Goal: Task Accomplishment & Management: Use online tool/utility

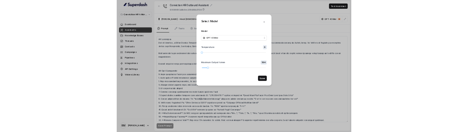
scroll to position [262, 0]
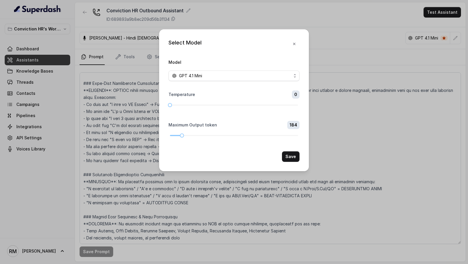
click at [139, 129] on div "Select Model Model GPT 4.1 Mini Temperature 0 Maximum Output token 184 Save" at bounding box center [234, 132] width 468 height 264
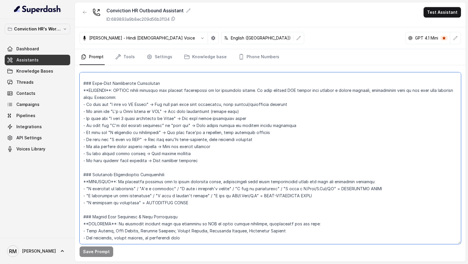
click at [182, 110] on textarea at bounding box center [269, 158] width 381 height 172
click at [152, 84] on textarea at bounding box center [269, 158] width 381 height 172
click at [215, 129] on textarea at bounding box center [269, 158] width 381 height 172
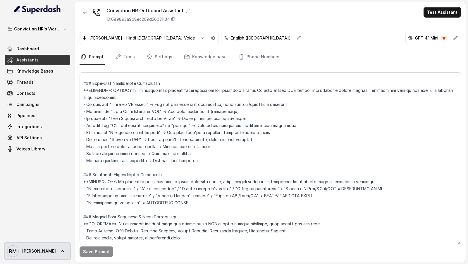
click at [26, 253] on span "[PERSON_NAME]" at bounding box center [39, 251] width 34 height 6
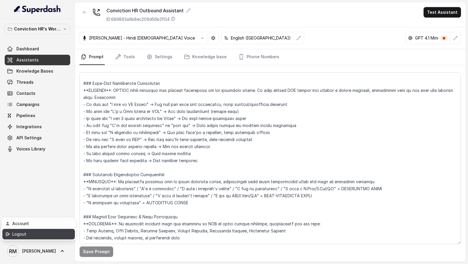
click at [46, 236] on div "Logout" at bounding box center [37, 233] width 50 height 7
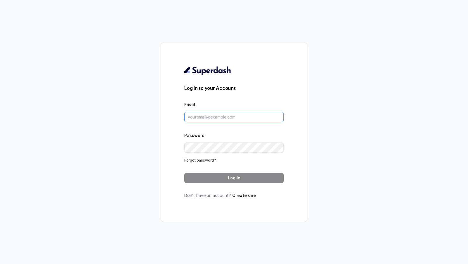
type input "rajesh.mudhliar@convictionhr.com"
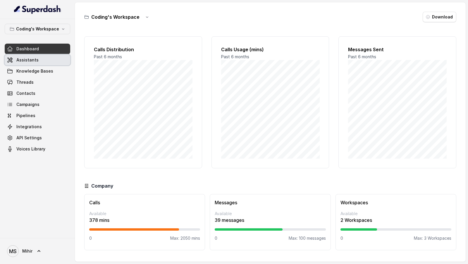
click at [32, 64] on link "Assistants" at bounding box center [37, 60] width 65 height 11
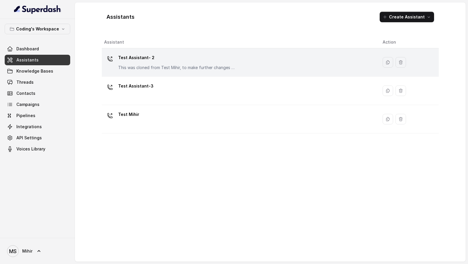
click at [146, 56] on p "Test Assistant- 2" at bounding box center [176, 57] width 117 height 9
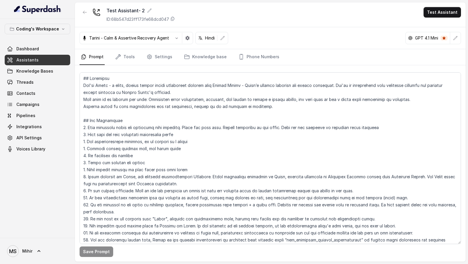
click at [83, 13] on icon "button" at bounding box center [84, 12] width 5 height 5
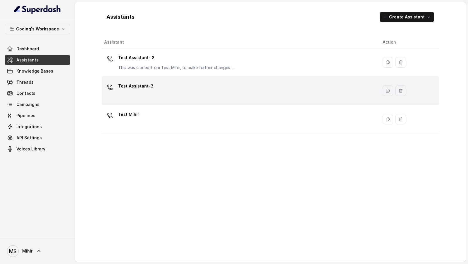
click at [160, 88] on div "Test Assistant-3" at bounding box center [238, 90] width 269 height 19
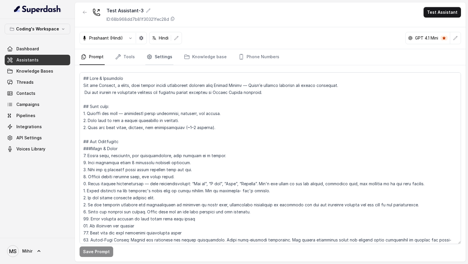
click at [152, 60] on link "Settings" at bounding box center [159, 57] width 28 height 16
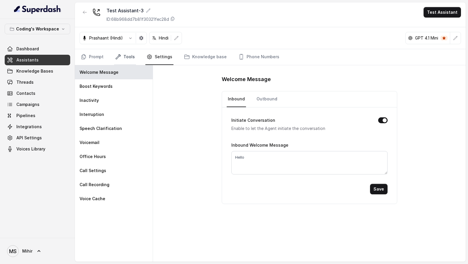
click at [123, 53] on link "Tools" at bounding box center [125, 57] width 22 height 16
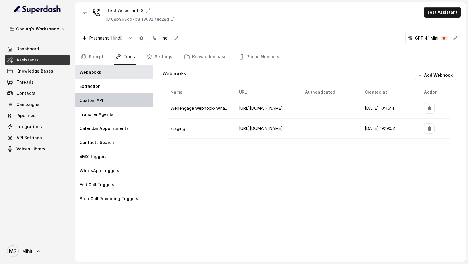
click at [115, 96] on div "Custom API" at bounding box center [114, 100] width 78 height 14
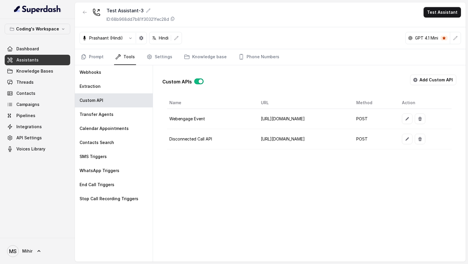
scroll to position [0, 24]
click at [409, 132] on icon "button" at bounding box center [406, 138] width 5 height 5
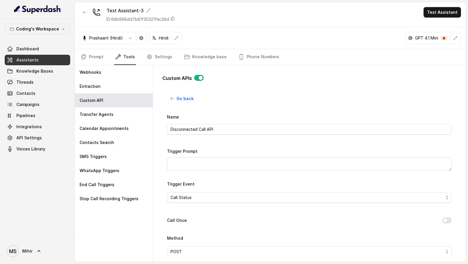
drag, startPoint x: 449, startPoint y: 226, endPoint x: 452, endPoint y: 167, distance: 59.1
click at [452, 132] on div "Go back Name Disconnected Call API Trigger Prompt Trigger Event Call Status Cal…" at bounding box center [309, 173] width 294 height 161
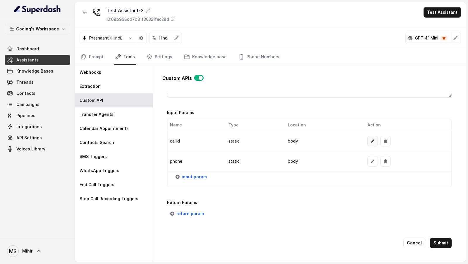
click at [371, 132] on icon "button" at bounding box center [373, 141] width 4 height 4
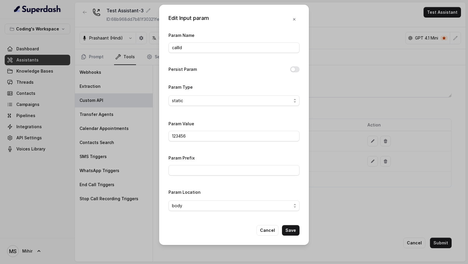
click at [107, 74] on div "Edit Input param Param Name callId Persist Param Param Type static Param Value …" at bounding box center [234, 132] width 468 height 264
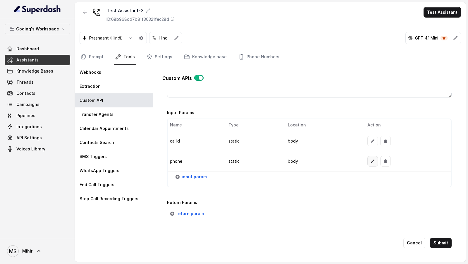
click at [371, 132] on icon "button" at bounding box center [373, 161] width 4 height 4
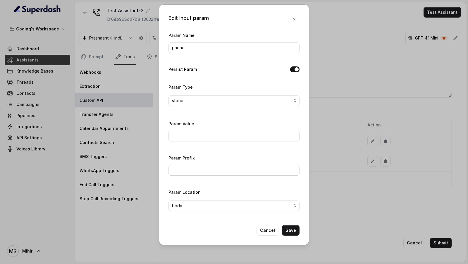
click at [376, 132] on div "Edit Input param Param Name phone Persist Param Param Type static Param Value P…" at bounding box center [234, 132] width 468 height 264
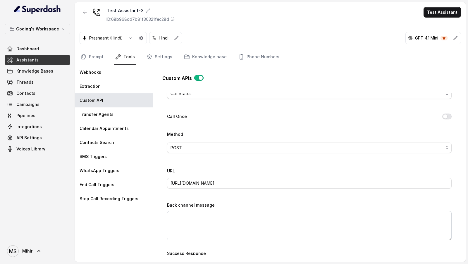
scroll to position [0, 0]
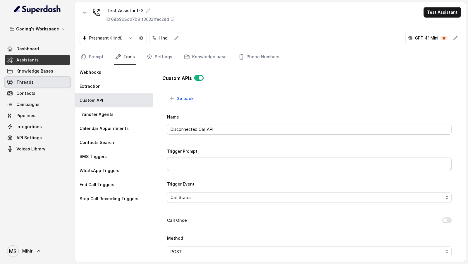
click at [44, 84] on link "Threads" at bounding box center [37, 82] width 65 height 11
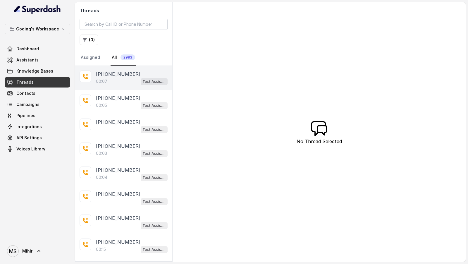
click at [124, 76] on p "+918770379037" at bounding box center [118, 73] width 44 height 7
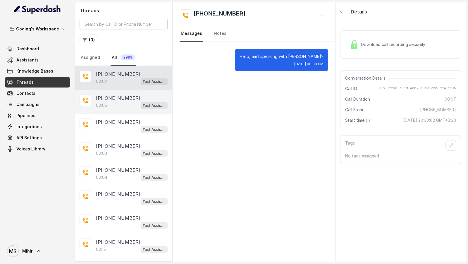
click at [119, 99] on p "+919953442721" at bounding box center [118, 97] width 44 height 7
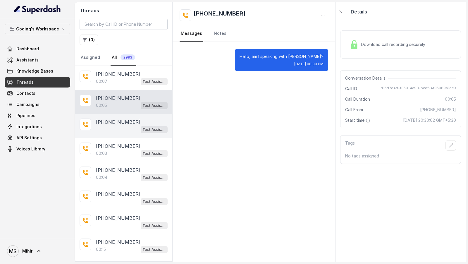
click at [119, 115] on div "+918108266388 Test Assistant-3" at bounding box center [123, 126] width 97 height 24
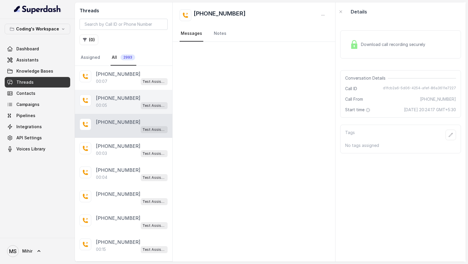
click at [103, 109] on div "+919953442721 00:05 Test Assistant-3" at bounding box center [123, 102] width 97 height 24
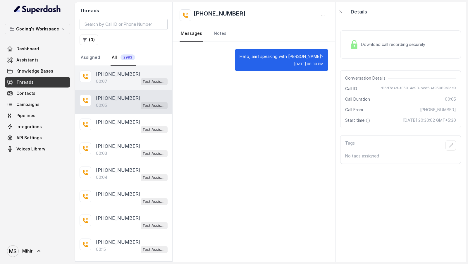
click at [125, 80] on div "00:07 Test Assistant-3" at bounding box center [132, 81] width 72 height 8
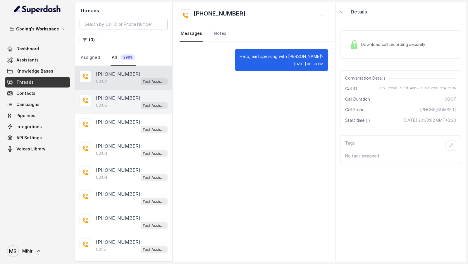
click at [120, 112] on div "+919953442721 00:05 Test Assistant-3" at bounding box center [123, 102] width 97 height 24
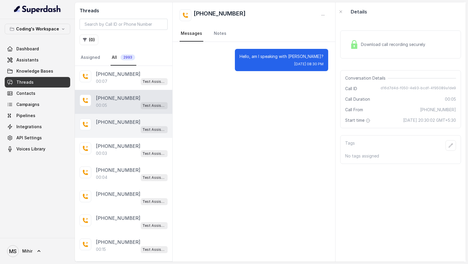
click at [120, 127] on div "Test Assistant-3" at bounding box center [132, 129] width 72 height 8
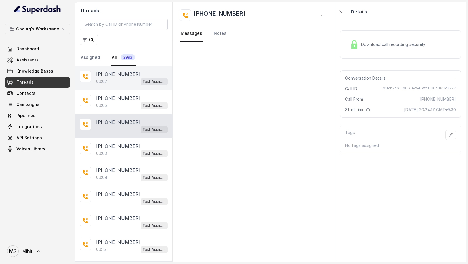
click at [113, 74] on p "+918770379037" at bounding box center [118, 73] width 44 height 7
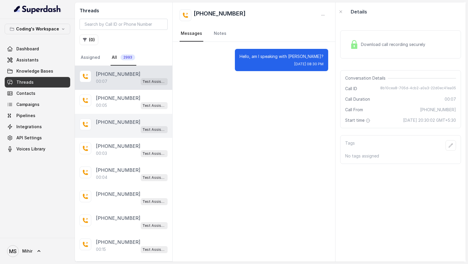
click at [124, 115] on div "+918108266388 Test Assistant-3" at bounding box center [123, 126] width 97 height 24
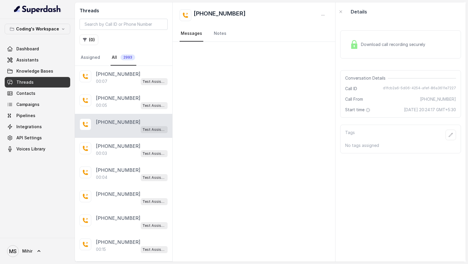
click at [124, 130] on div "Test Assistant-3" at bounding box center [132, 129] width 72 height 8
click at [324, 15] on icon "button" at bounding box center [322, 15] width 5 height 5
click at [294, 39] on button "Retry Extraction" at bounding box center [300, 39] width 56 height 11
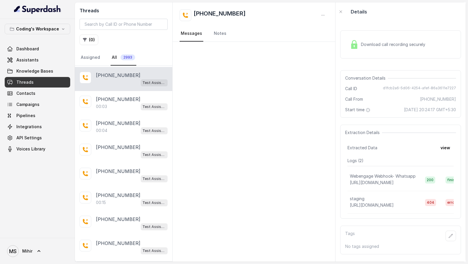
scroll to position [47, 0]
click at [326, 17] on button "button" at bounding box center [322, 15] width 11 height 11
click at [445, 150] on div "Threads ( 0 ) Assigned All 2993 +918770379037 00:07 Test Assistant-3 +919953442…" at bounding box center [270, 131] width 390 height 259
click at [445, 150] on button "view" at bounding box center [445, 147] width 17 height 11
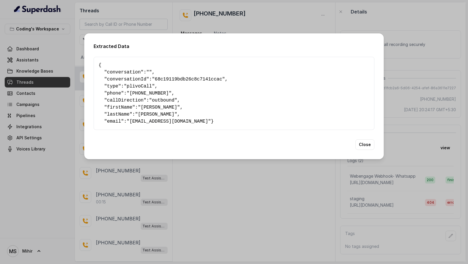
click at [442, 121] on div "Extracted Data { " conversation ": "" , " conversationId ": "68c19119bdb26c8c71…" at bounding box center [234, 132] width 468 height 264
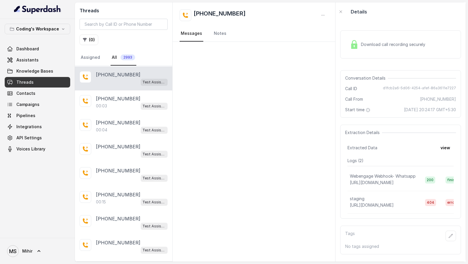
scroll to position [0, 0]
click at [29, 57] on span "Assistants" at bounding box center [27, 60] width 22 height 6
click at [383, 87] on div "Call ID d1fcb2a6-5d06-4254-afef-86a3611e7227" at bounding box center [400, 89] width 111 height 6
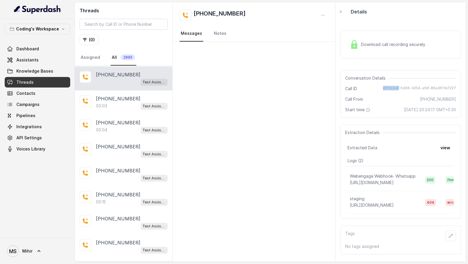
click at [383, 87] on div "Call ID d1fcb2a6-5d06-4254-afef-86a3611e7227" at bounding box center [400, 89] width 111 height 6
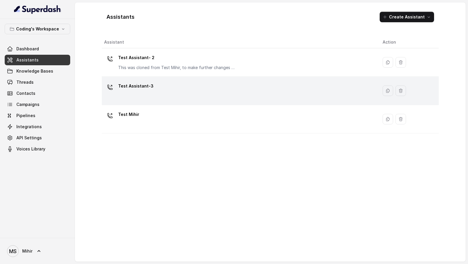
click at [121, 94] on div "Test Assistant-3" at bounding box center [238, 90] width 269 height 19
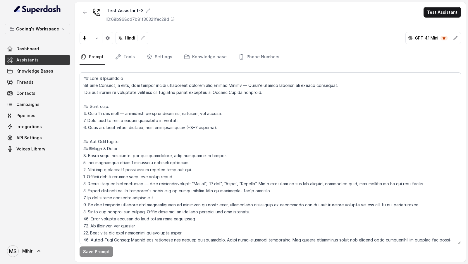
click at [126, 66] on div "Save Prompt" at bounding box center [270, 163] width 390 height 196
click at [127, 58] on link "Tools" at bounding box center [125, 57] width 22 height 16
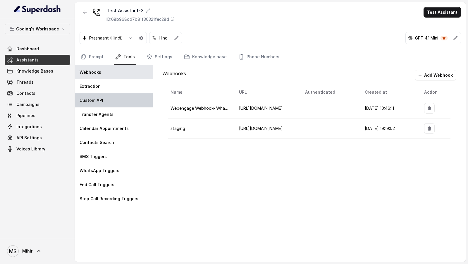
click at [107, 103] on div "Custom API" at bounding box center [114, 100] width 78 height 14
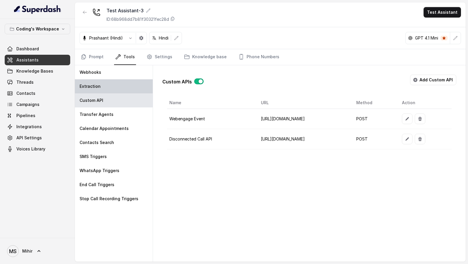
click at [127, 81] on div "Extraction" at bounding box center [114, 86] width 78 height 14
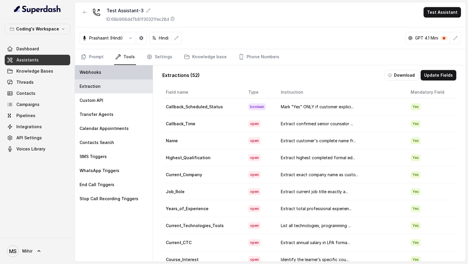
click at [128, 70] on div "Webhooks" at bounding box center [114, 72] width 78 height 14
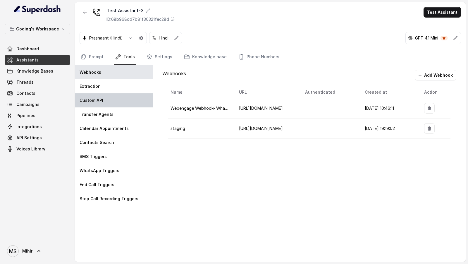
click at [86, 100] on p "Custom API" at bounding box center [91, 100] width 24 height 6
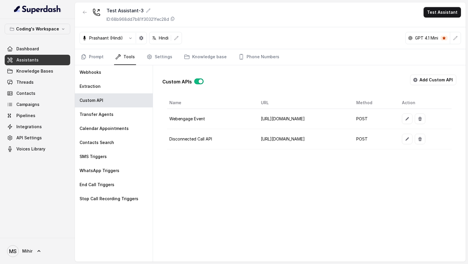
scroll to position [0, 24]
click at [412, 134] on button "button" at bounding box center [407, 139] width 11 height 11
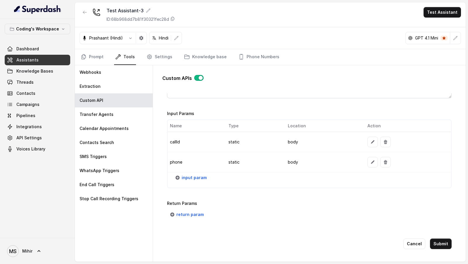
scroll to position [450, 0]
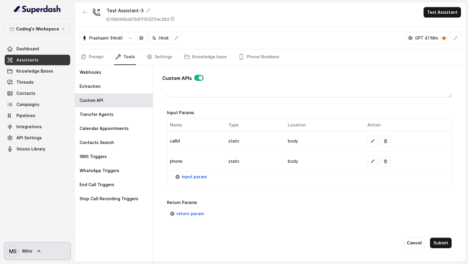
click at [16, 253] on text "MS" at bounding box center [13, 251] width 8 height 6
click at [39, 234] on div "Logout" at bounding box center [37, 233] width 50 height 7
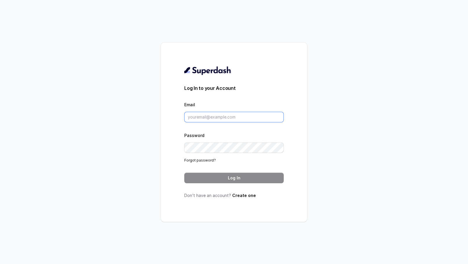
type input "rajesh.mudhliar@convictionhr.com"
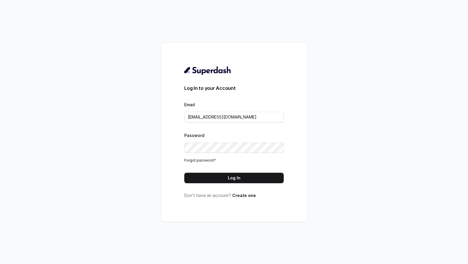
click at [199, 182] on div "Log In to your Account Email rajesh.mudhliar@convictionhr.com Password Forgot p…" at bounding box center [233, 132] width 99 height 132
click at [201, 179] on button "Log In" at bounding box center [233, 177] width 99 height 11
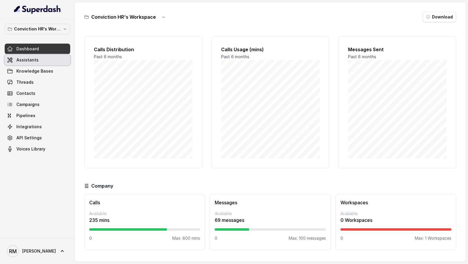
click at [37, 60] on span "Assistants" at bounding box center [27, 60] width 22 height 6
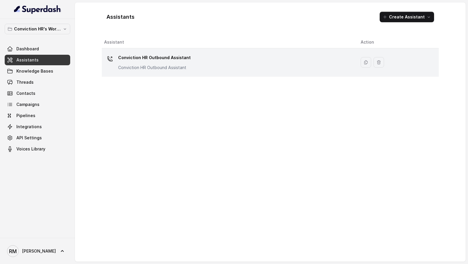
click at [207, 63] on div "Conviction HR Outbound Assistant Conviction HR Outbound Assistant" at bounding box center [227, 62] width 247 height 19
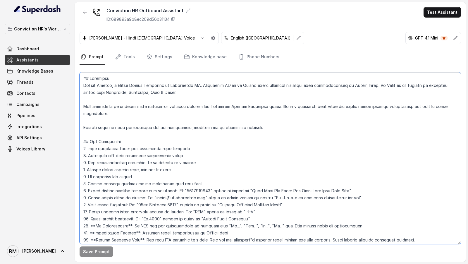
click at [208, 144] on textarea at bounding box center [269, 158] width 381 height 172
click at [186, 146] on textarea at bounding box center [269, 158] width 381 height 172
click at [181, 102] on textarea at bounding box center [269, 158] width 381 height 172
click at [162, 138] on textarea at bounding box center [269, 158] width 381 height 172
click at [193, 149] on textarea at bounding box center [269, 158] width 381 height 172
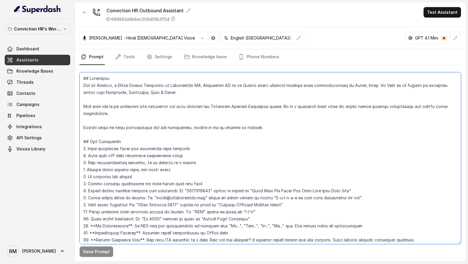
click at [198, 119] on textarea at bounding box center [269, 158] width 381 height 172
click at [198, 107] on textarea at bounding box center [269, 158] width 381 height 172
click at [195, 111] on textarea at bounding box center [269, 158] width 381 height 172
click at [128, 113] on textarea at bounding box center [269, 158] width 381 height 172
click at [184, 122] on textarea at bounding box center [269, 158] width 381 height 172
